Goal: Navigation & Orientation: Find specific page/section

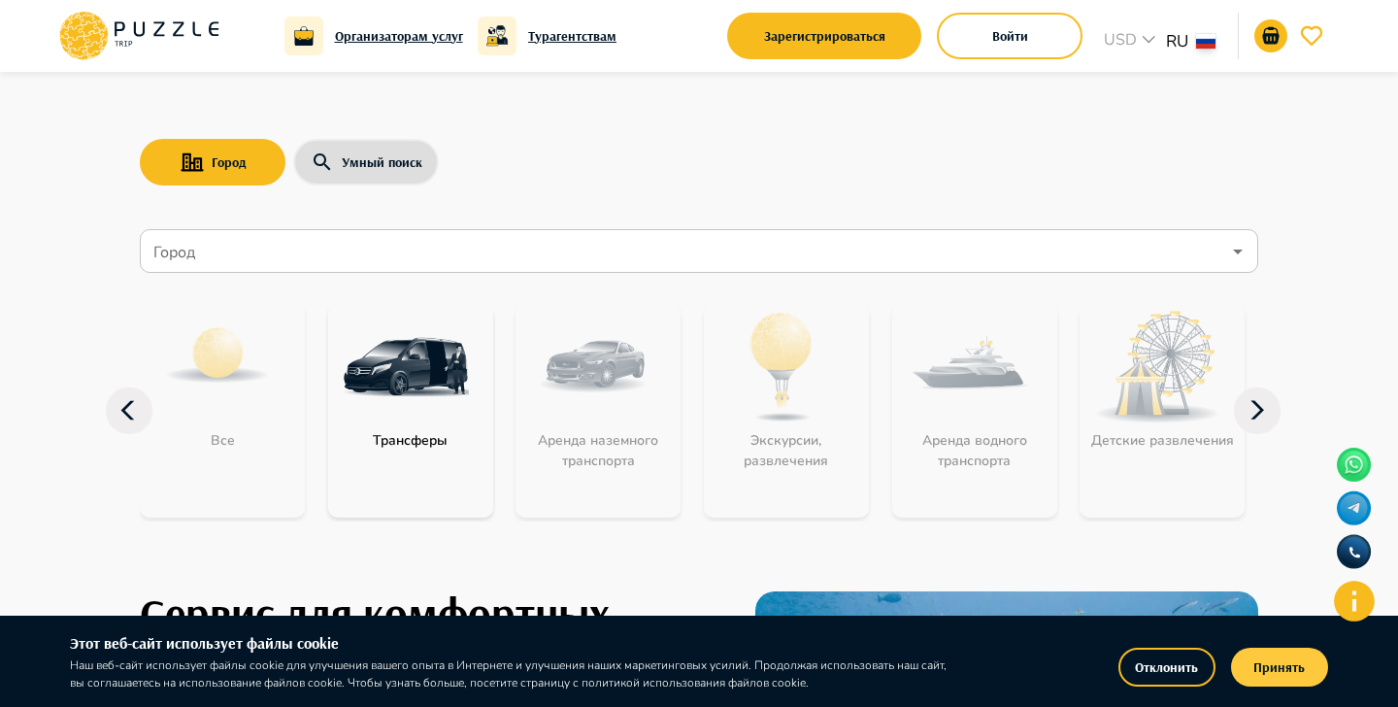
click at [1272, 656] on button "Принять" at bounding box center [1279, 667] width 97 height 39
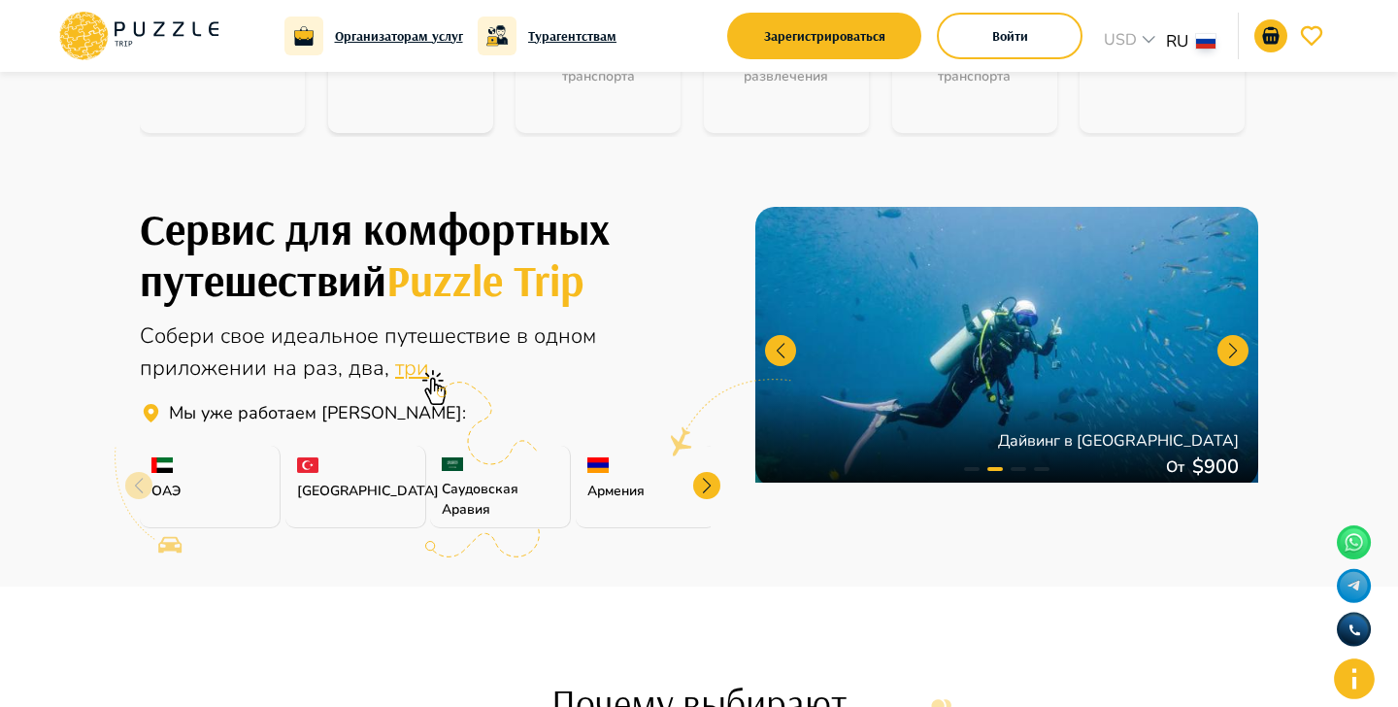
scroll to position [461, 0]
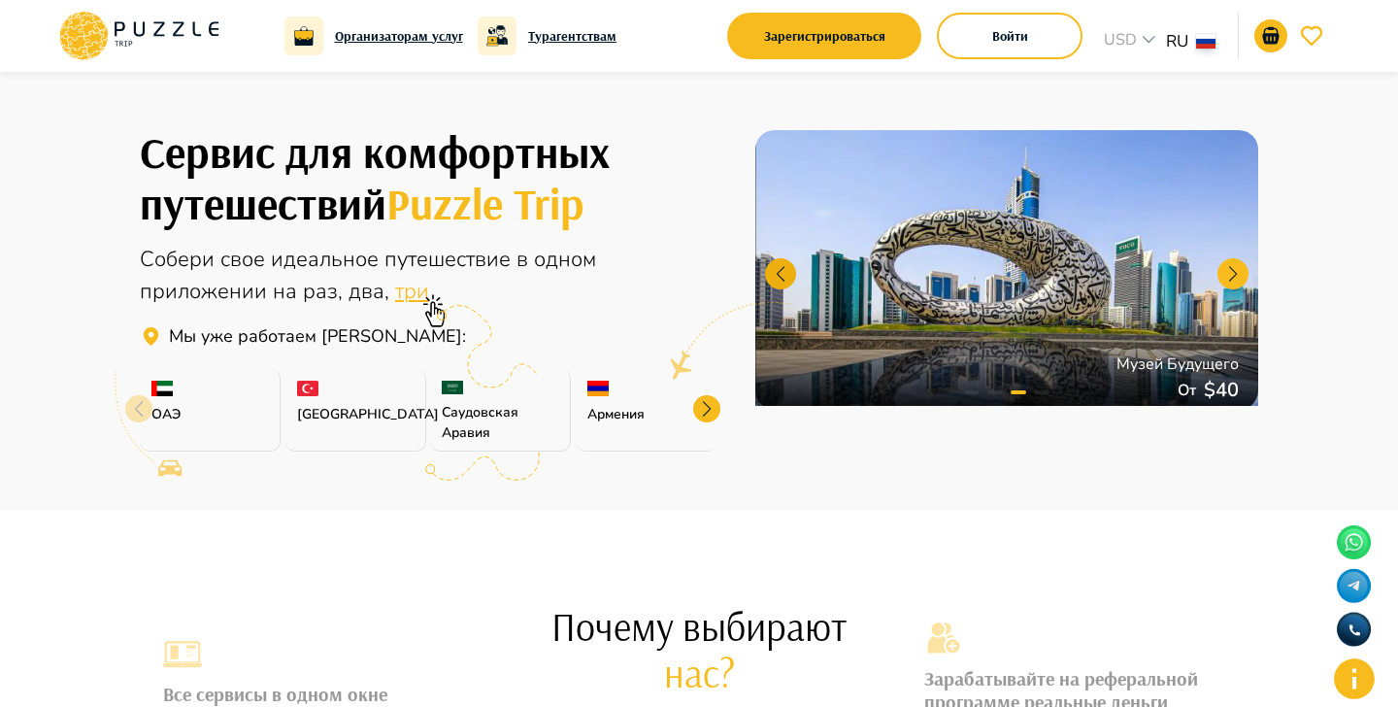
click at [787, 280] on div at bounding box center [780, 273] width 31 height 31
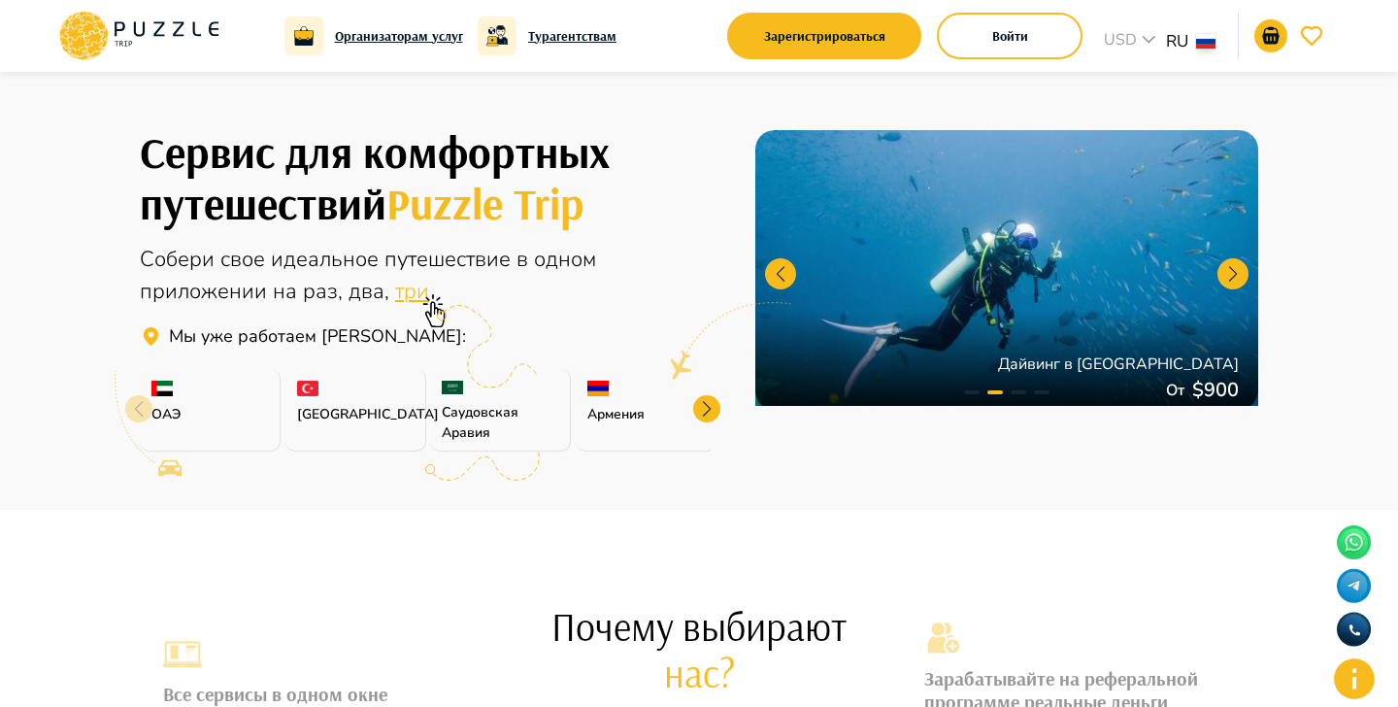
click at [696, 418] on p "Армения" at bounding box center [645, 414] width 117 height 20
click at [711, 404] on div at bounding box center [706, 408] width 27 height 27
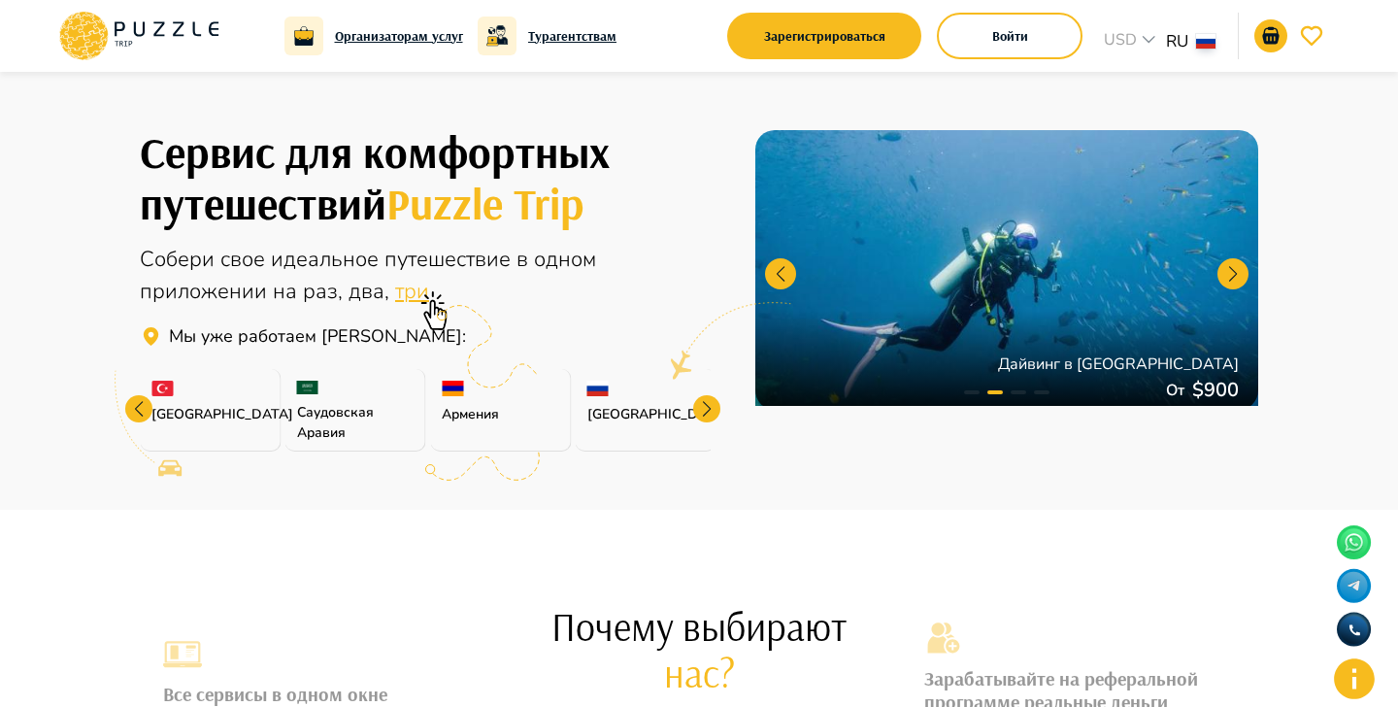
click at [711, 404] on div at bounding box center [706, 408] width 27 height 27
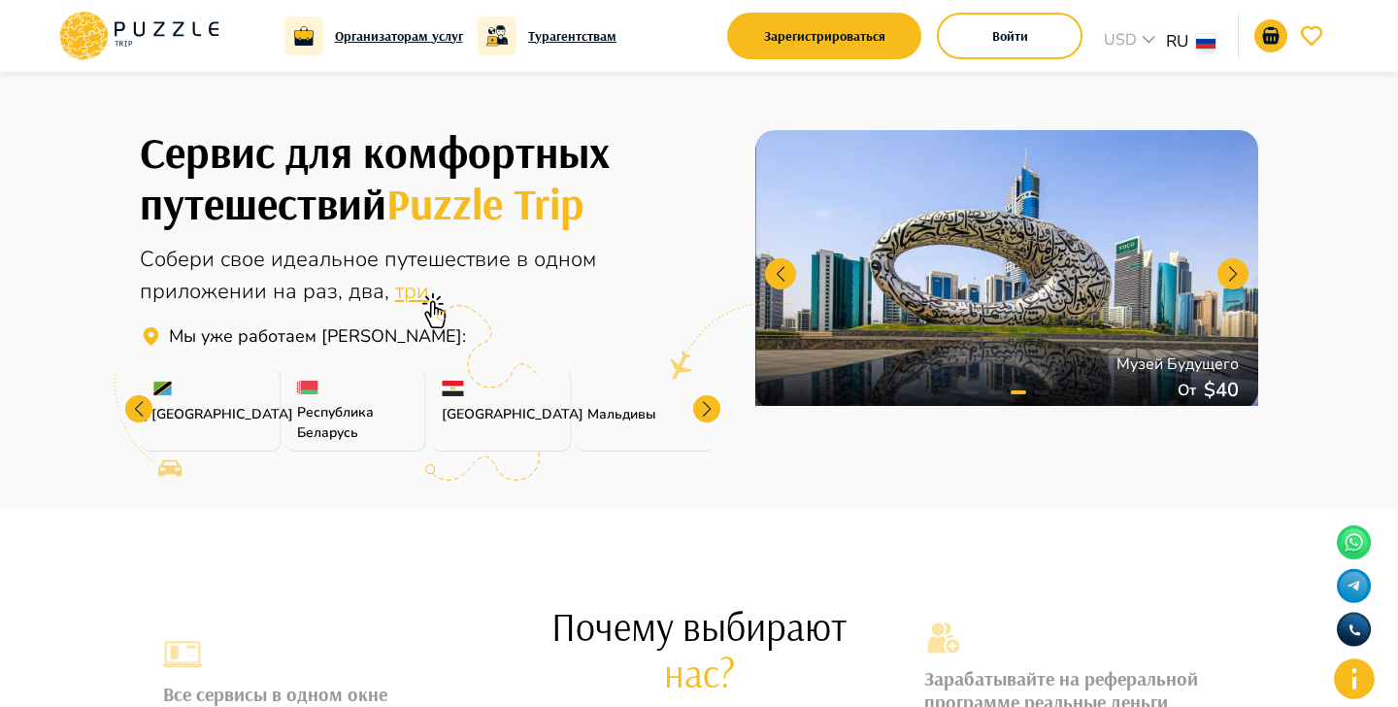
click at [711, 404] on div at bounding box center [706, 408] width 27 height 27
